Goal: Find specific page/section: Find specific page/section

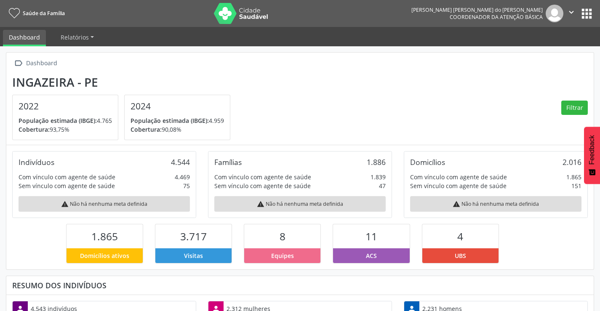
scroll to position [140, 196]
click at [583, 6] on button "apps" at bounding box center [586, 13] width 15 height 15
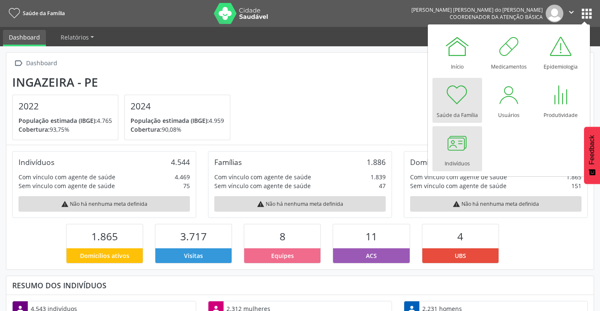
click at [460, 152] on div at bounding box center [456, 142] width 25 height 25
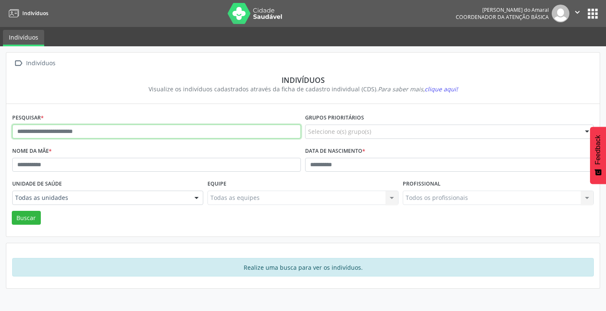
click at [98, 134] on input "text" at bounding box center [156, 132] width 289 height 14
type input "**********"
click at [12, 211] on button "Buscar" at bounding box center [26, 218] width 29 height 14
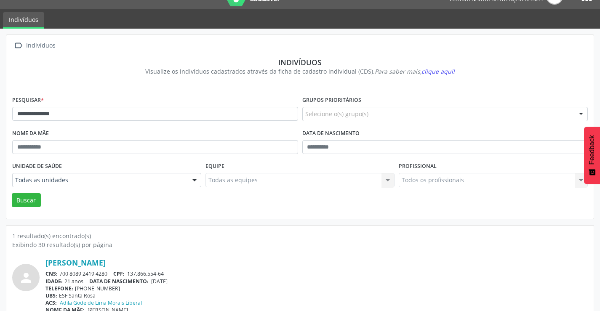
scroll to position [32, 0]
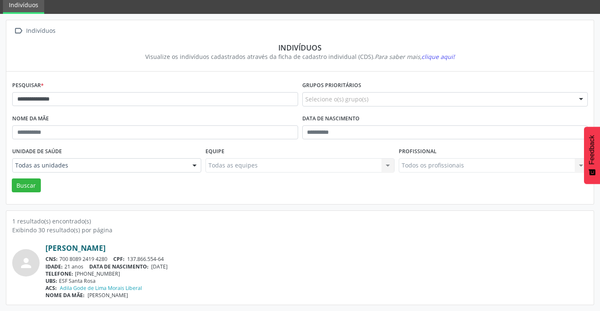
click at [106, 248] on link "[PERSON_NAME]" at bounding box center [75, 247] width 60 height 9
